Goal: Information Seeking & Learning: Learn about a topic

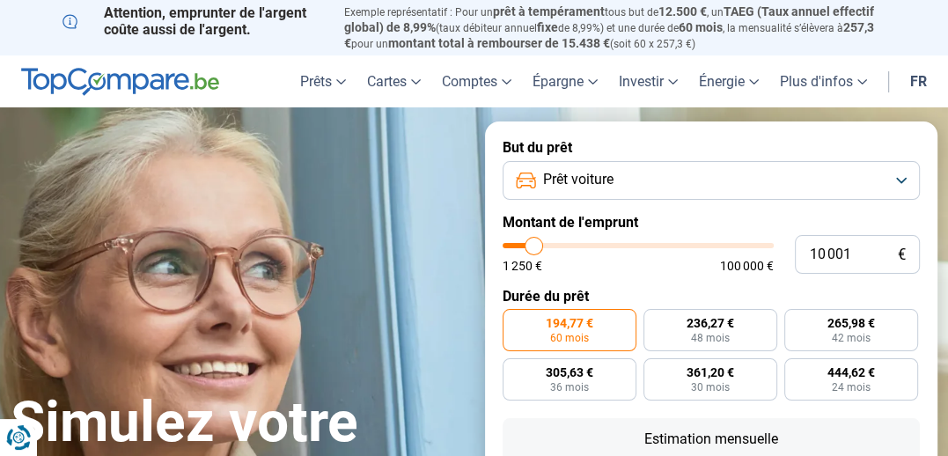
type input "7 750"
type input "7750"
type input "8 000"
type input "8000"
type input "8 500"
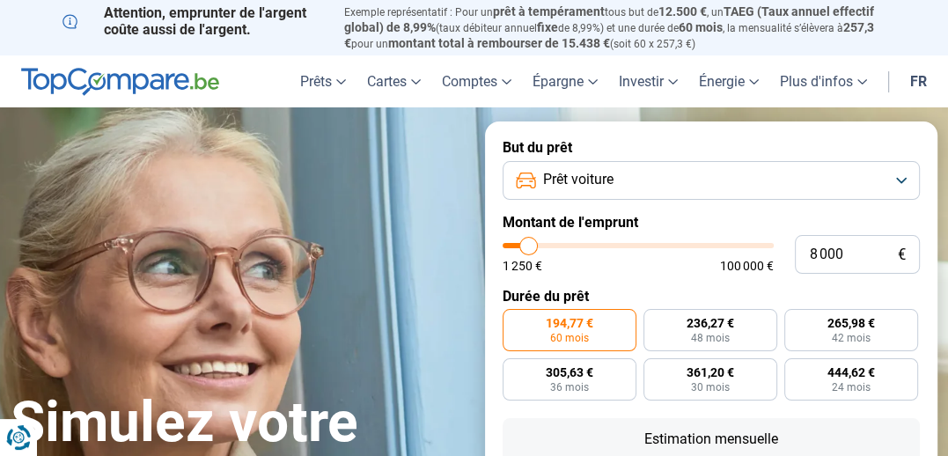
type input "8500"
type input "8 750"
type input "8750"
type input "9 000"
type input "9000"
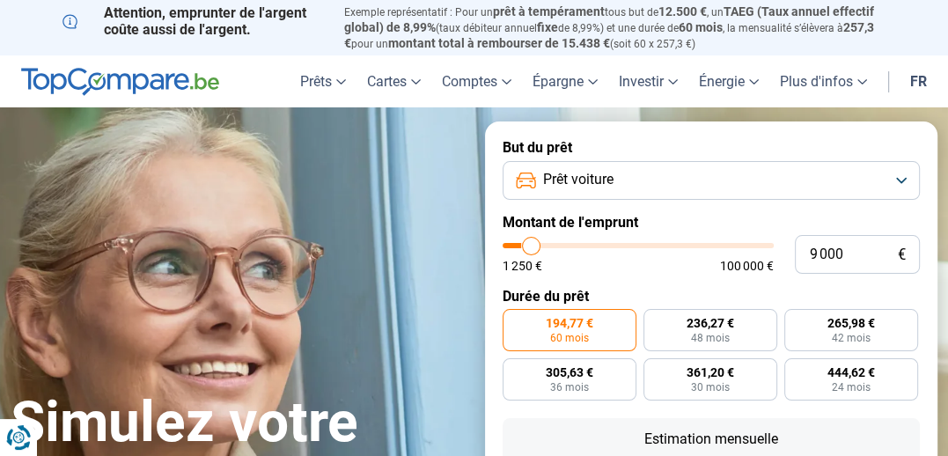
type input "9 250"
type input "9250"
type input "9 500"
type input "9500"
type input "9 750"
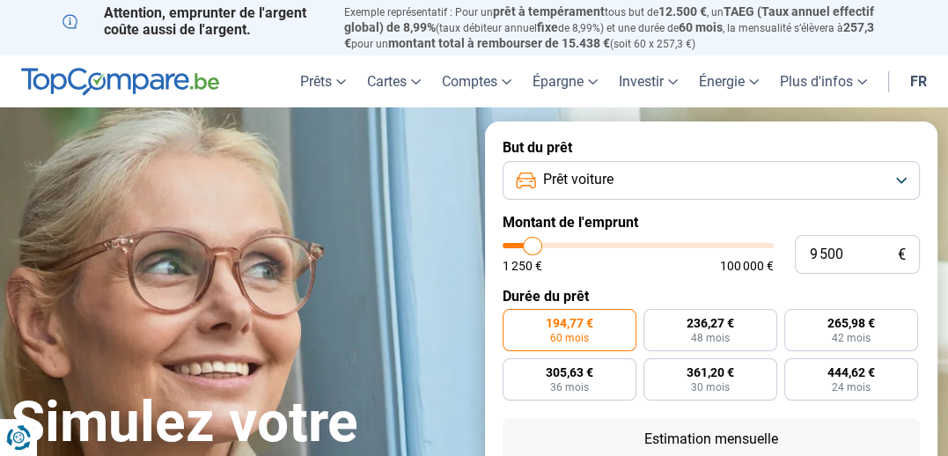
type input "9750"
type input "10 000"
type input "10000"
type input "10 250"
type input "10250"
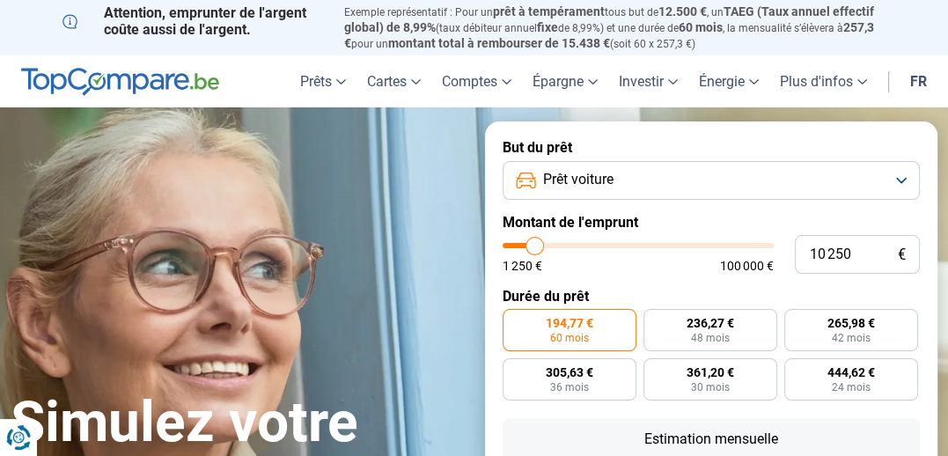
type input "10 500"
type input "10500"
type input "10 750"
type input "10750"
type input "11 250"
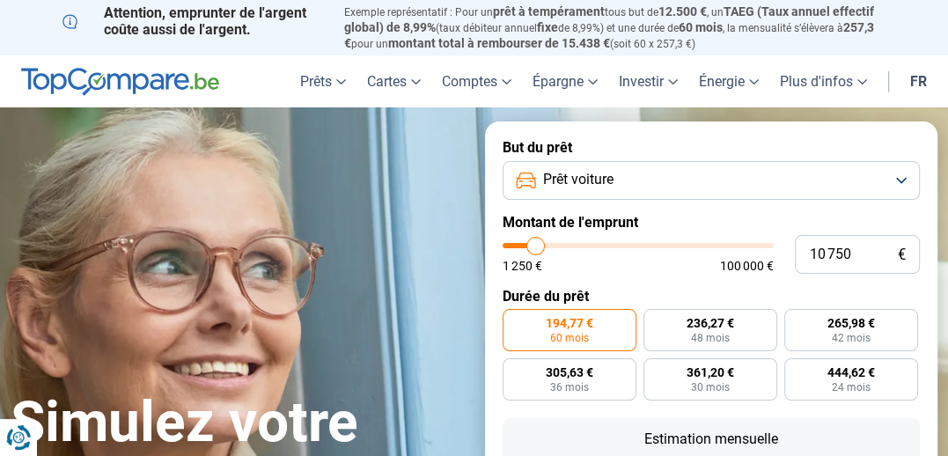
type input "11250"
type input "11 500"
type input "11500"
type input "11 750"
type input "11750"
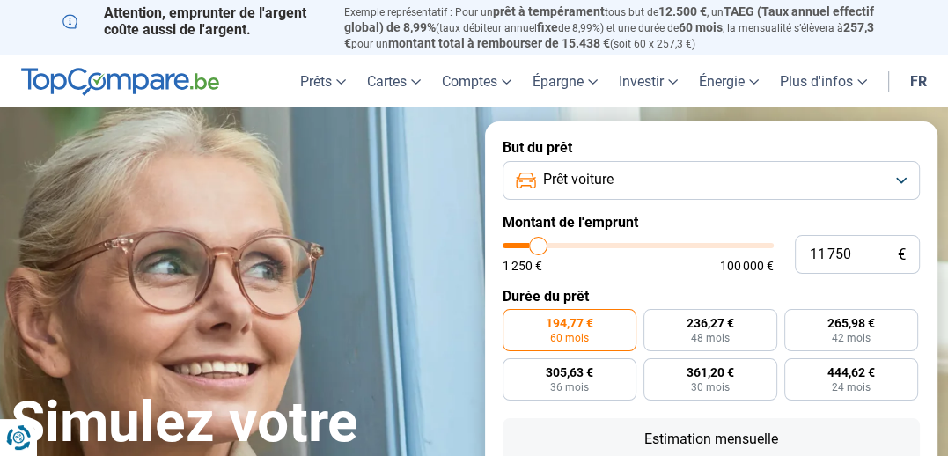
type input "12 000"
type input "12000"
type input "12 250"
type input "12250"
type input "12 500"
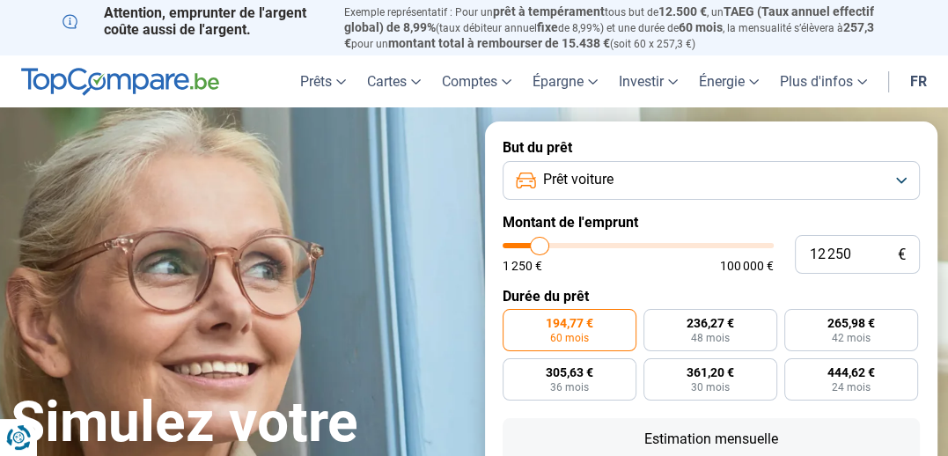
type input "12500"
type input "12 750"
type input "12750"
type input "13 000"
type input "13000"
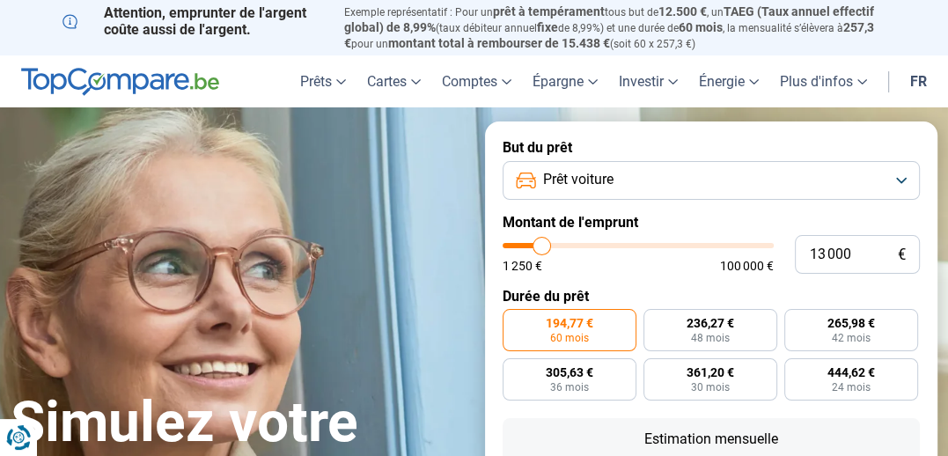
type input "13 250"
type input "13250"
type input "13 750"
type input "13750"
type input "13 250"
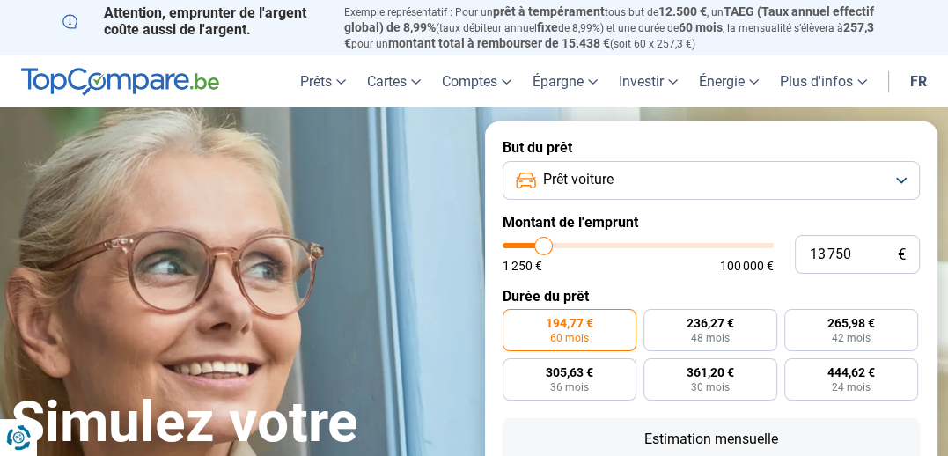
type input "13250"
type input "12 750"
type input "12750"
type input "12 500"
type input "12500"
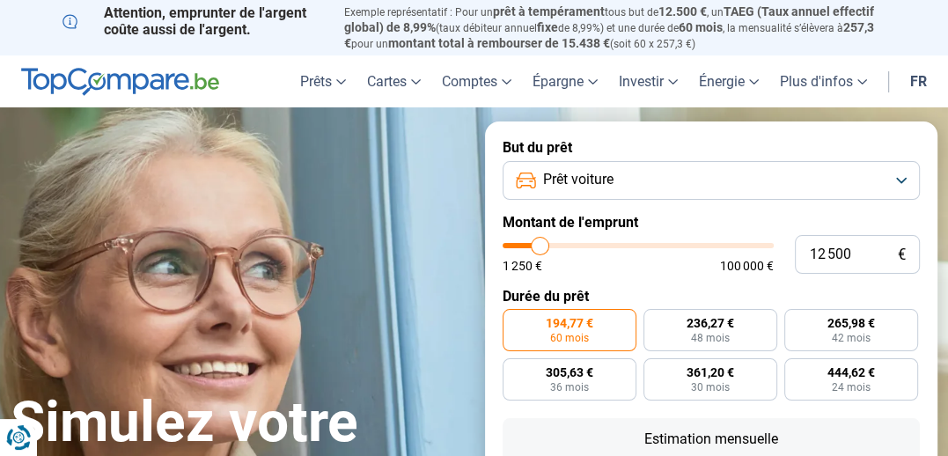
type input "12 000"
type input "12000"
type input "11 500"
type input "11500"
type input "11 250"
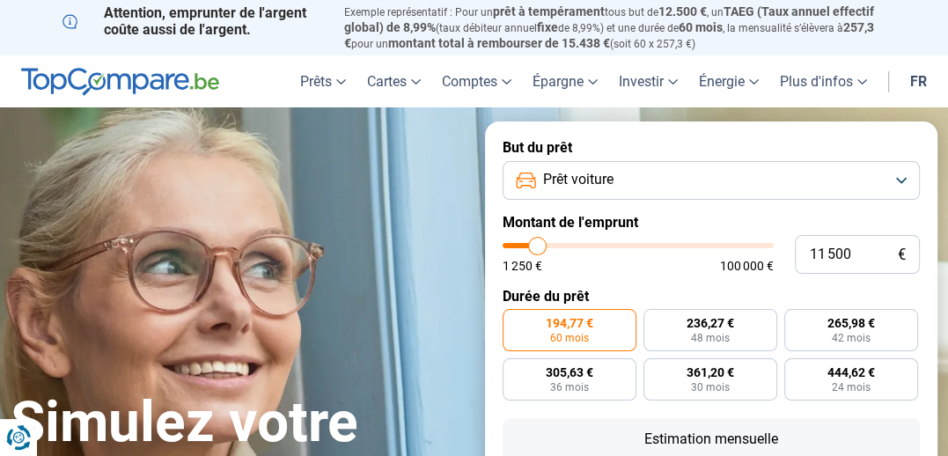
type input "11250"
type input "10 250"
type input "10250"
type input "10 000"
type input "10000"
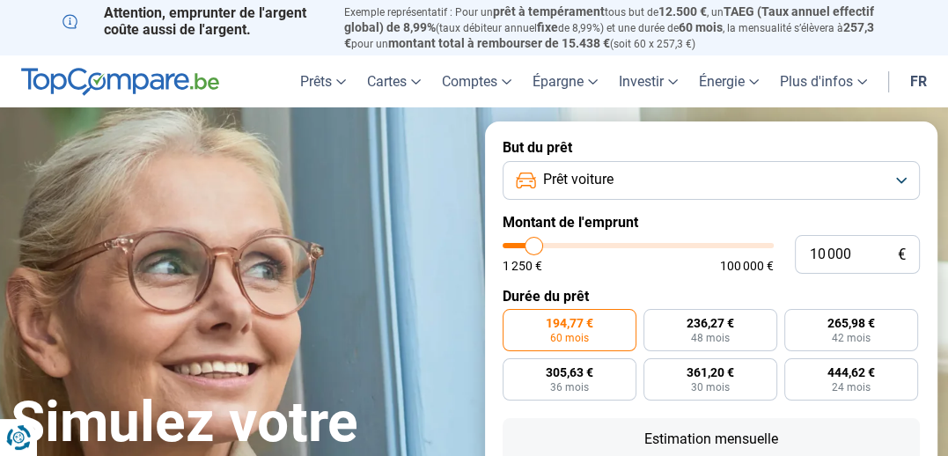
type input "9 750"
type input "9750"
type input "9 500"
type input "9500"
type input "9 250"
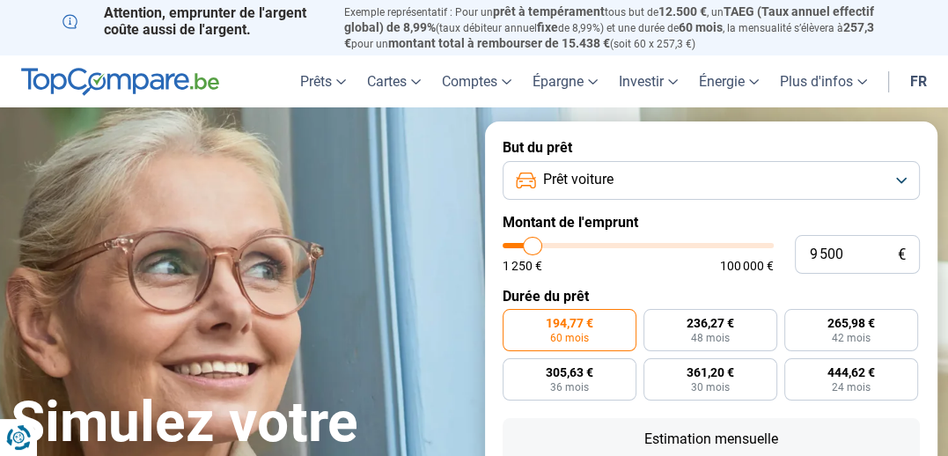
type input "9250"
type input "9 000"
type input "9000"
type input "8 750"
type input "8750"
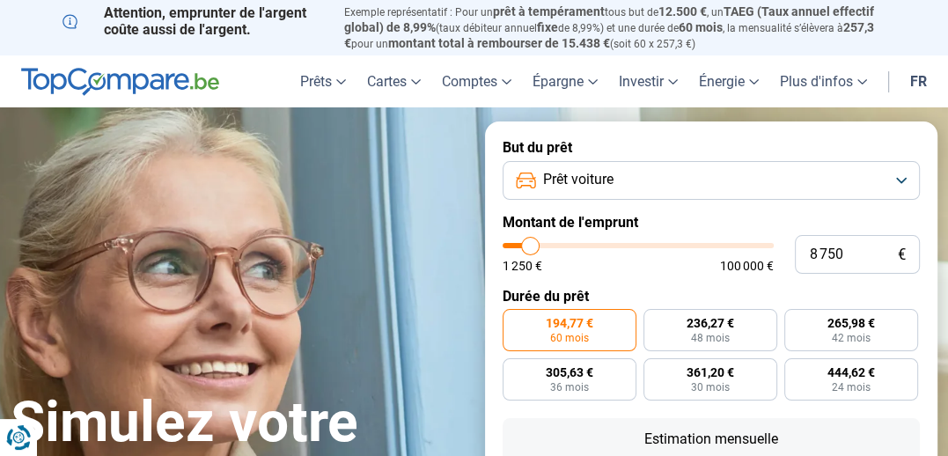
type input "8 500"
type input "8500"
type input "8 000"
type input "8000"
type input "7 750"
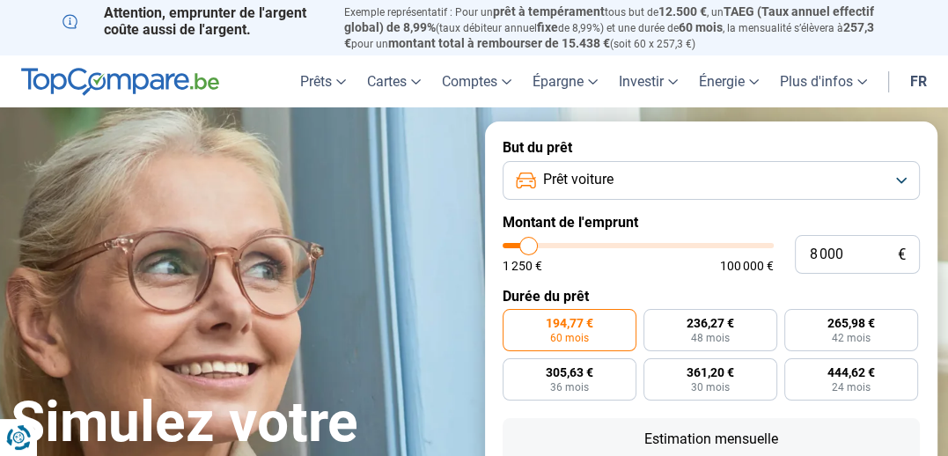
type input "7750"
type input "7 500"
type input "7500"
type input "7 250"
type input "7250"
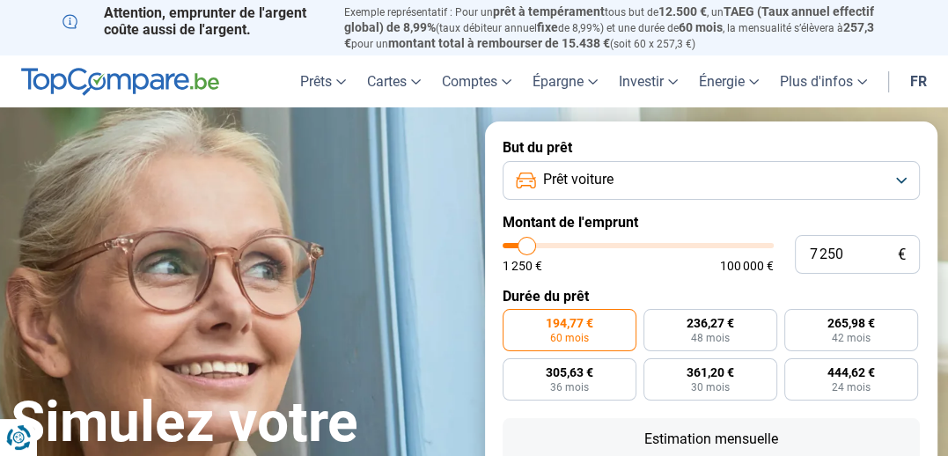
type input "7 000"
type input "7000"
type input "6 750"
type input "6750"
type input "6 500"
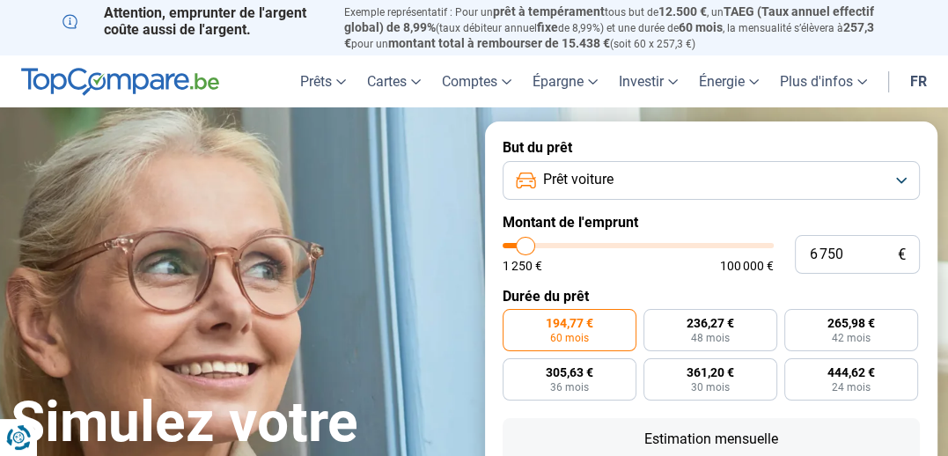
type input "6500"
type input "6 250"
type input "6250"
type input "6 000"
type input "6000"
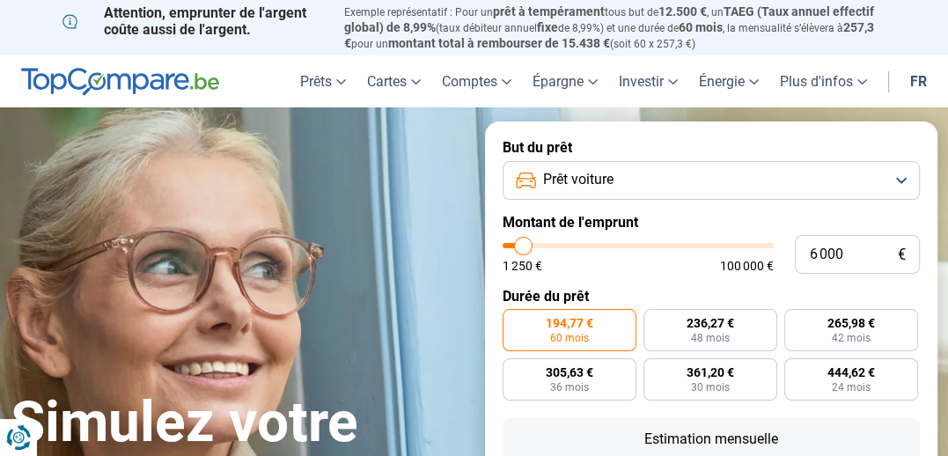
type input "5 500"
type input "5500"
type input "5 250"
type input "5250"
type input "5 000"
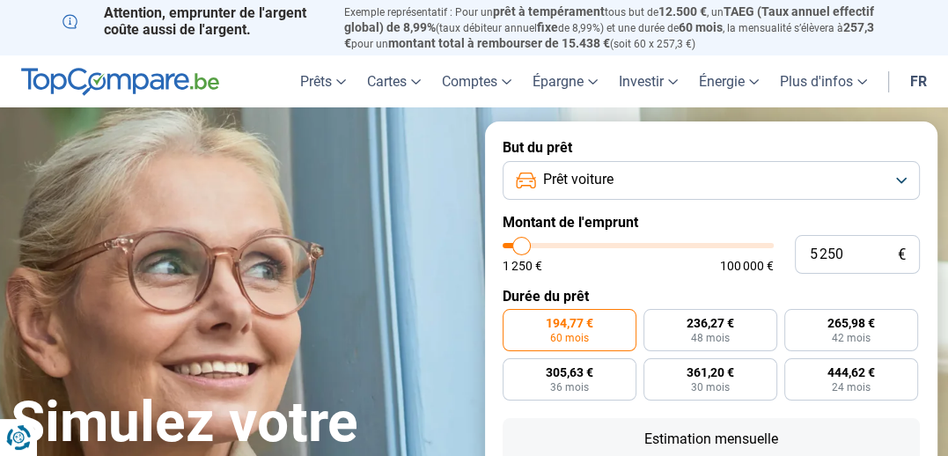
type input "5000"
type input "4 750"
type input "4750"
type input "4 500"
type input "4500"
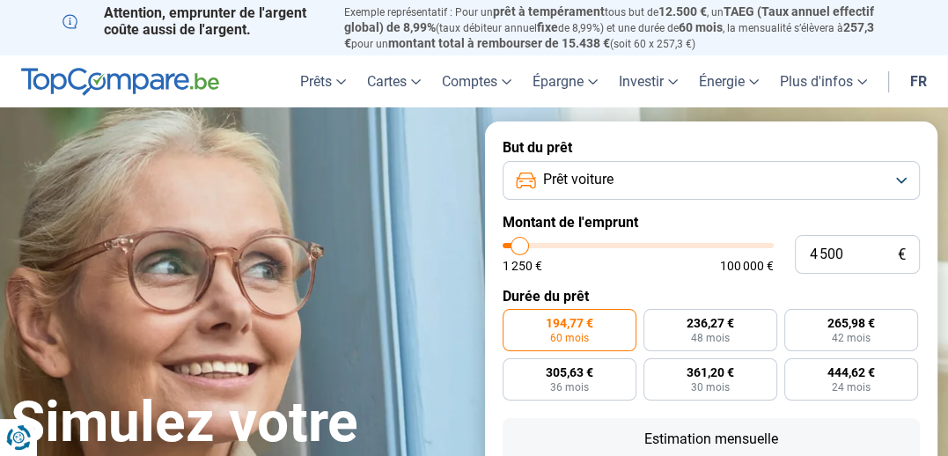
type input "4 250"
type input "4250"
type input "4 000"
type input "4000"
type input "3 750"
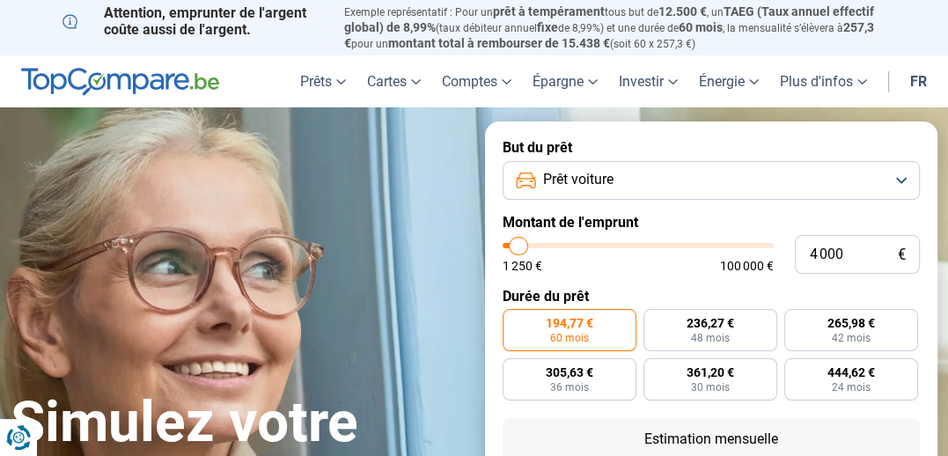
type input "3750"
type input "3 500"
type input "3500"
type input "3 000"
type input "3000"
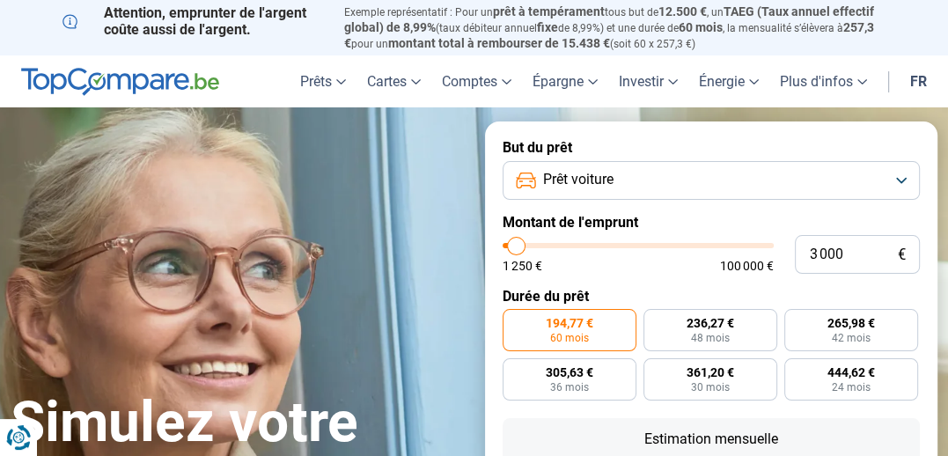
type input "2 750"
type input "2750"
type input "2 500"
type input "2500"
type input "2 250"
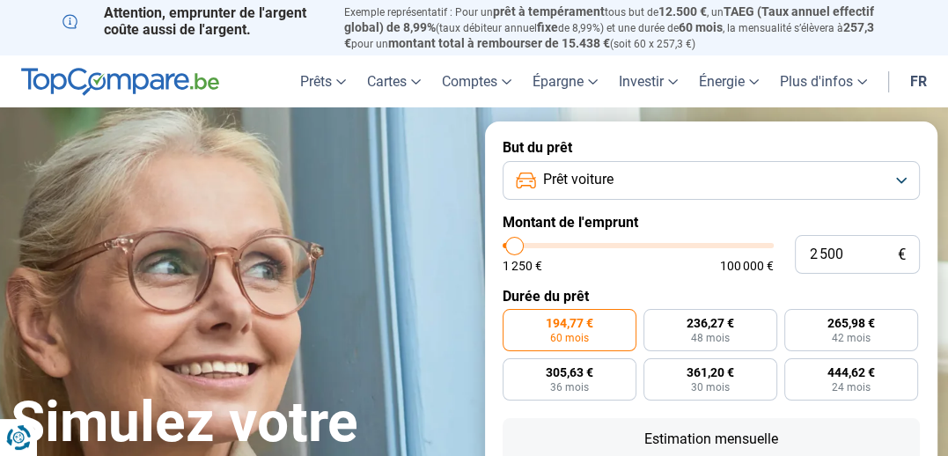
type input "2250"
type input "2 000"
type input "2000"
type input "2 250"
type input "2250"
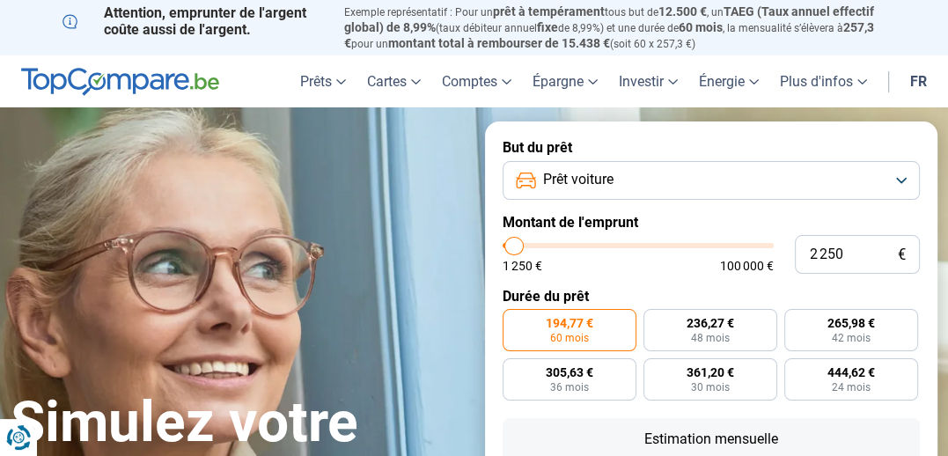
type input "2 000"
drag, startPoint x: 528, startPoint y: 246, endPoint x: 514, endPoint y: 248, distance: 14.2
type input "2000"
click at [514, 248] on input "range" at bounding box center [638, 245] width 271 height 5
radio input "true"
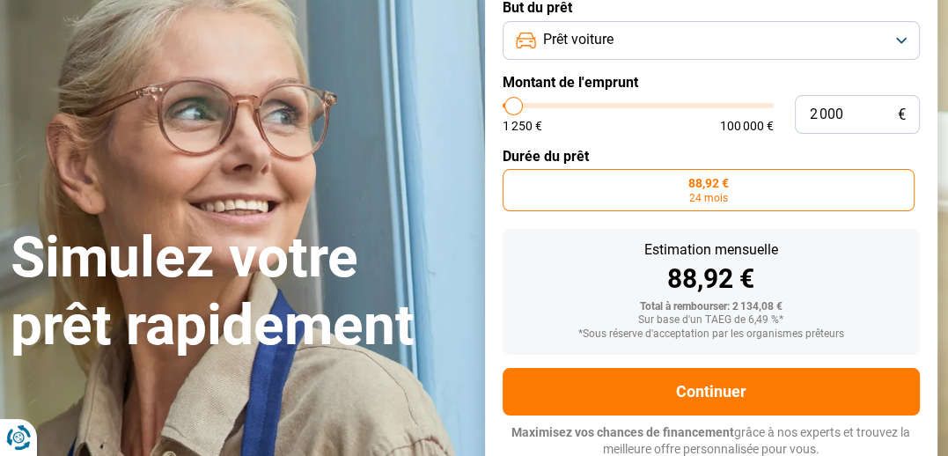
scroll to position [145, 0]
